Goal: Task Accomplishment & Management: Manage account settings

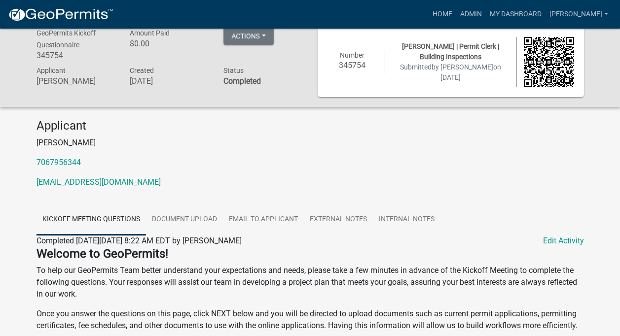
scroll to position [26, 0]
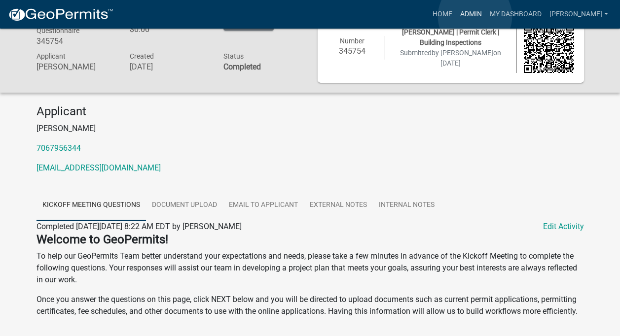
click at [475, 16] on link "Admin" at bounding box center [471, 14] width 30 height 19
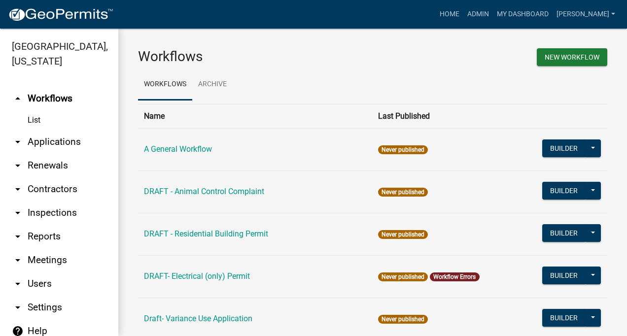
click at [55, 190] on link "arrow_drop_down Contractors" at bounding box center [59, 189] width 118 height 24
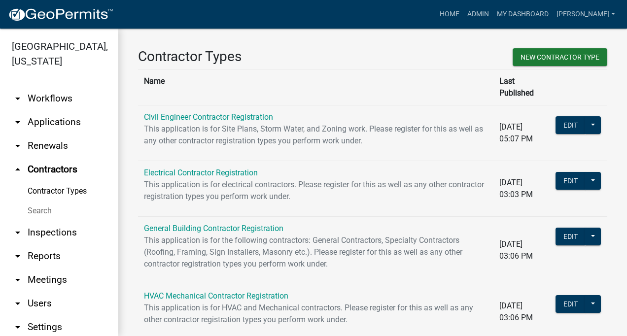
click at [55, 190] on link "Contractor Types" at bounding box center [59, 191] width 118 height 20
click at [183, 168] on link "Electrical Contractor Registration" at bounding box center [201, 172] width 114 height 9
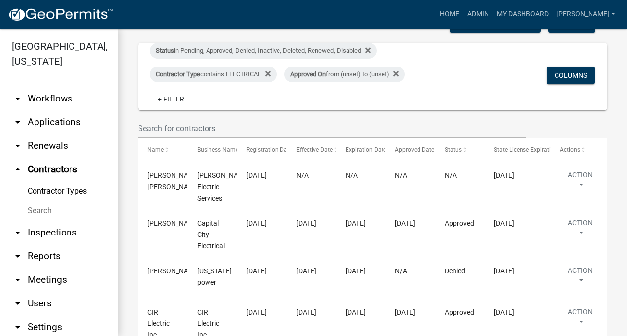
scroll to position [172, 0]
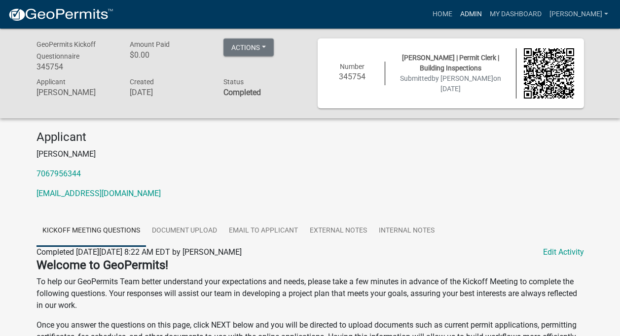
click at [483, 12] on link "Admin" at bounding box center [471, 14] width 30 height 19
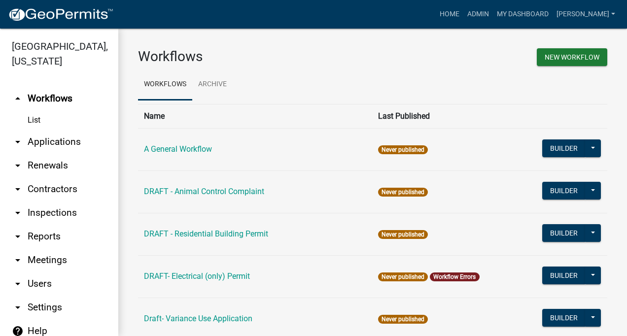
click at [50, 187] on link "arrow_drop_down Contractors" at bounding box center [59, 189] width 118 height 24
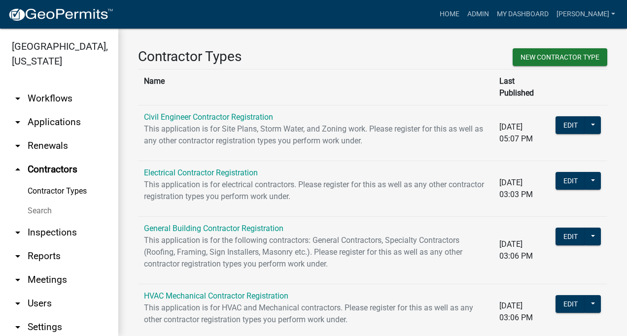
click at [58, 189] on link "Contractor Types" at bounding box center [59, 191] width 118 height 20
click at [226, 168] on link "Electrical Contractor Registration" at bounding box center [201, 172] width 114 height 9
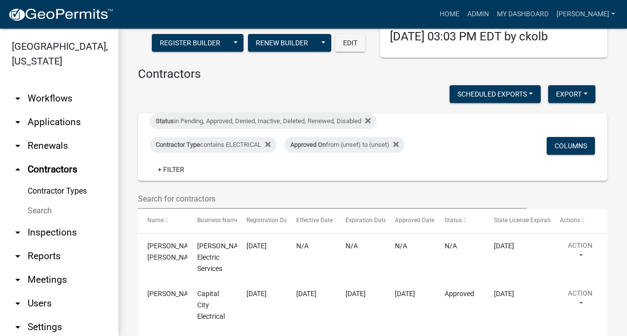
scroll to position [117, 0]
